Goal: Task Accomplishment & Management: Manage account settings

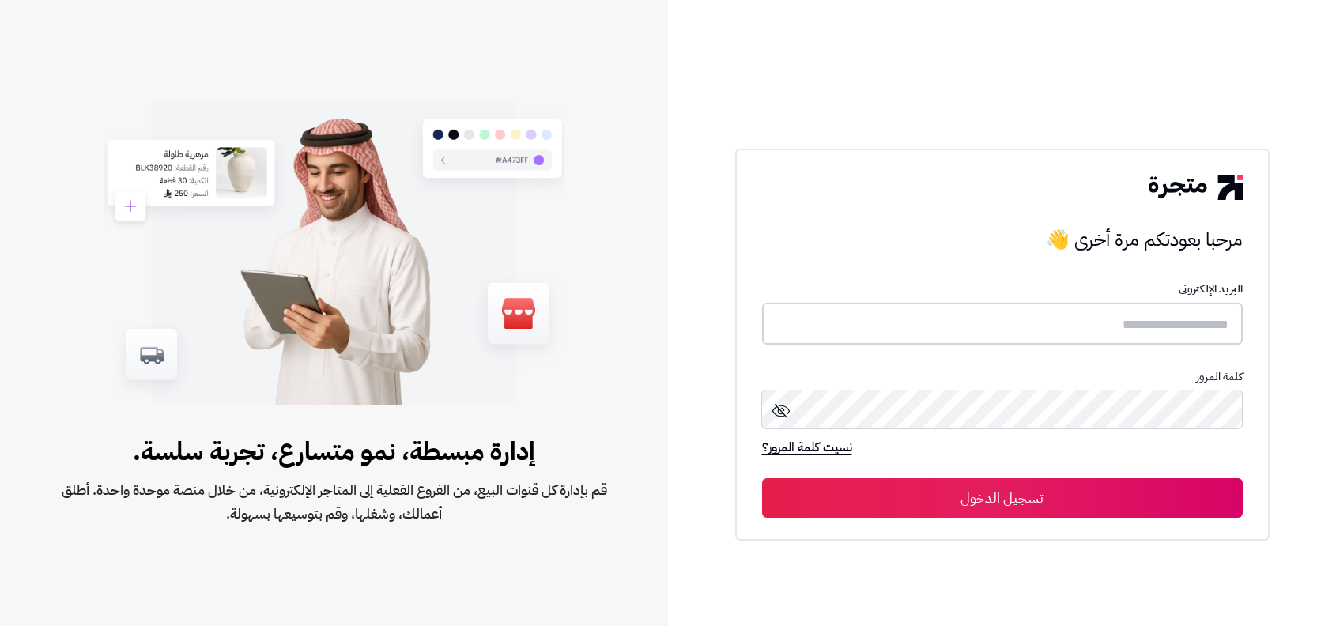
type input "**********"
click at [1018, 508] on button "تسجيل الدخول" at bounding box center [1002, 498] width 481 height 40
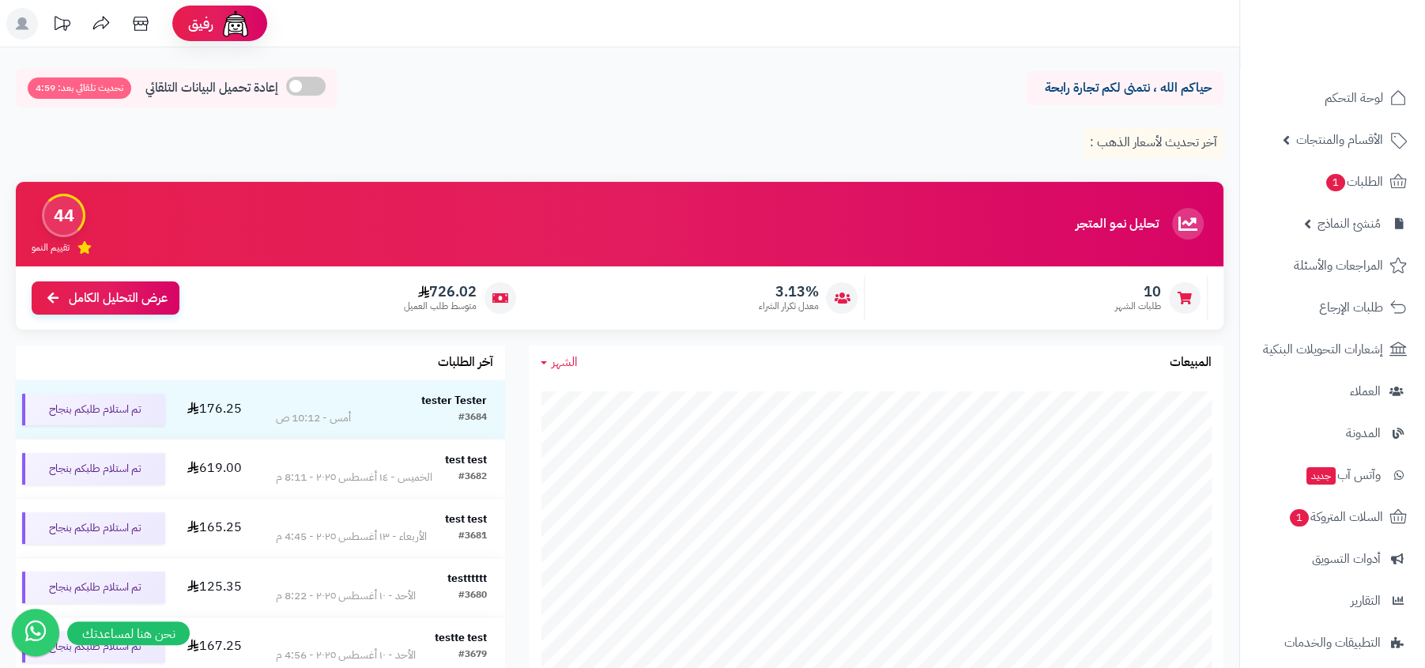
click at [6, 23] on rect at bounding box center [22, 24] width 32 height 32
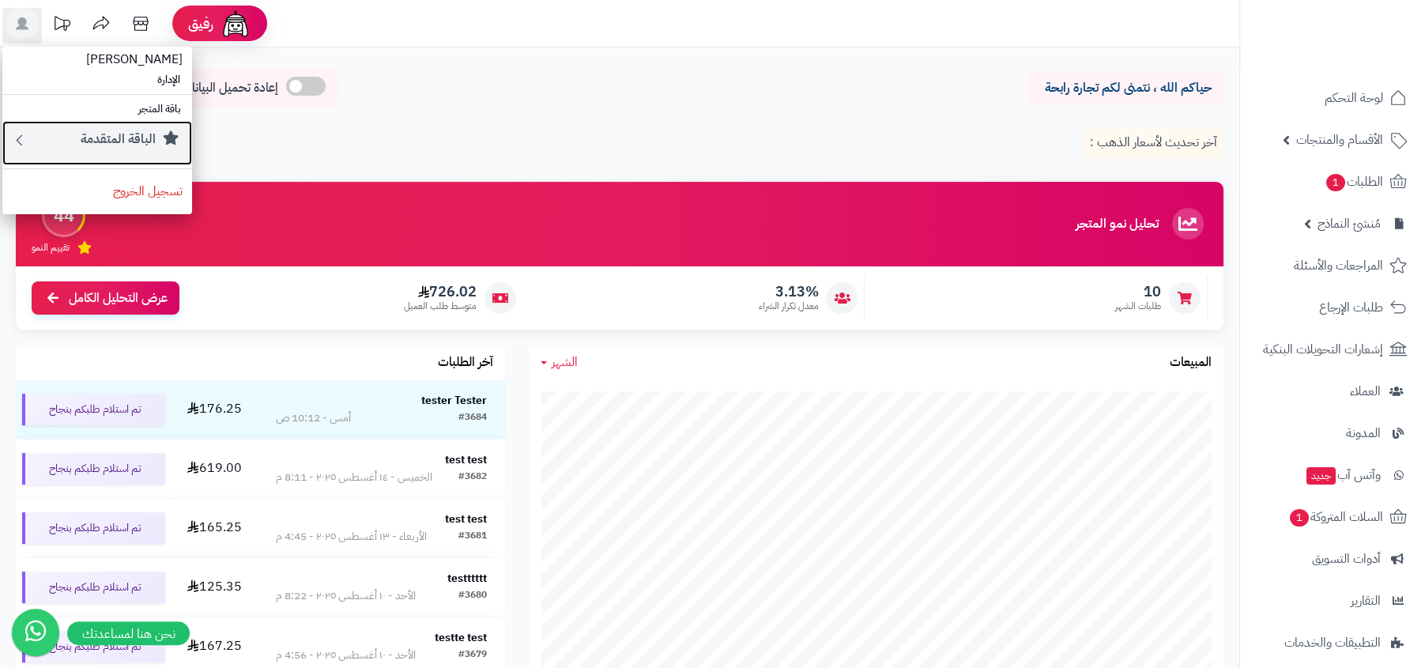
click at [150, 144] on small "الباقة المتقدمة" at bounding box center [118, 139] width 75 height 19
